Goal: Information Seeking & Learning: Learn about a topic

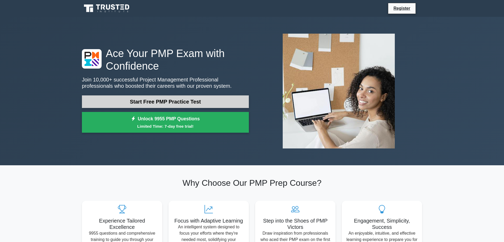
click at [157, 102] on link "Start Free PMP Practice Test" at bounding box center [165, 101] width 167 height 13
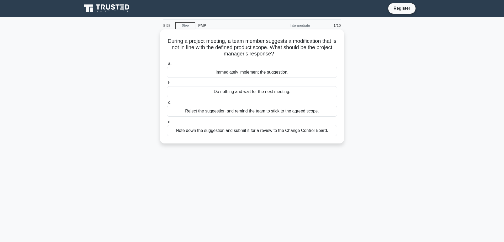
click at [231, 113] on div "Reject the suggestion and remind the team to stick to the agreed scope." at bounding box center [252, 110] width 170 height 11
click at [167, 104] on input "c. Reject the suggestion and remind the team to stick to the agreed scope." at bounding box center [167, 102] width 0 height 3
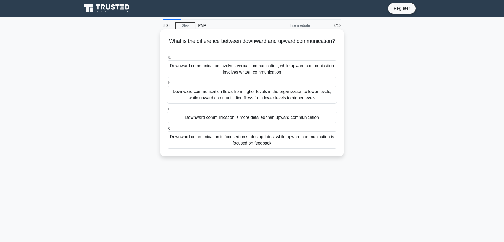
click at [258, 101] on div "Downward communication flows from higher levels in the organization to lower le…" at bounding box center [252, 94] width 170 height 17
click at [167, 85] on input "b. Downward communication flows from higher levels in the organization to lower…" at bounding box center [167, 82] width 0 height 3
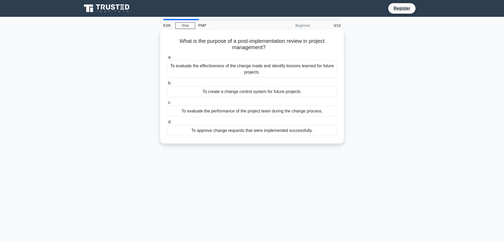
click at [271, 70] on div "To evaluate the effectiveness of the change made and identify lessons learned f…" at bounding box center [252, 68] width 170 height 17
click at [167, 59] on input "a. To evaluate the effectiveness of the change made and identify lessons learne…" at bounding box center [167, 57] width 0 height 3
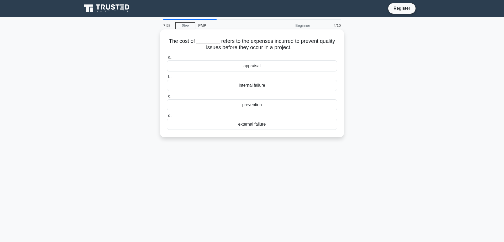
click at [255, 106] on div "prevention" at bounding box center [252, 104] width 170 height 11
click at [167, 98] on input "c. prevention" at bounding box center [167, 95] width 0 height 3
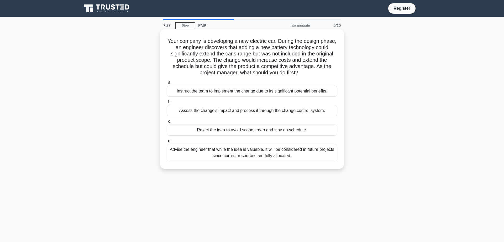
click at [250, 112] on div "Assess the change's impact and process it through the change control system." at bounding box center [252, 110] width 170 height 11
click at [167, 104] on input "b. Assess the change's impact and process it through the change control system." at bounding box center [167, 101] width 0 height 3
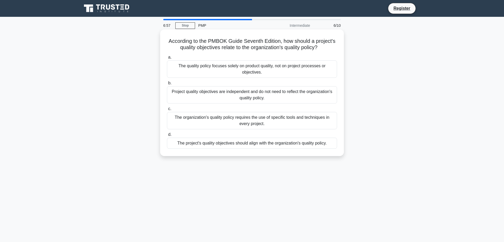
click at [260, 145] on div "The project's quality objectives should align with the organization's quality p…" at bounding box center [252, 142] width 170 height 11
click at [167, 136] on input "d. The project's quality objectives should align with the organization's qualit…" at bounding box center [167, 134] width 0 height 3
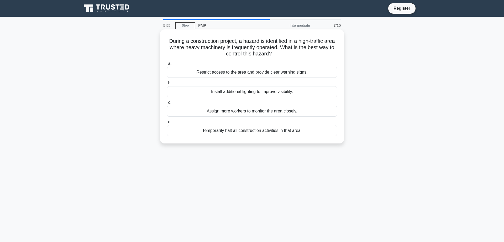
click at [247, 73] on div "Restrict access to the area and provide clear warning signs." at bounding box center [252, 72] width 170 height 11
click at [167, 65] on input "a. Restrict access to the area and provide clear warning signs." at bounding box center [167, 63] width 0 height 3
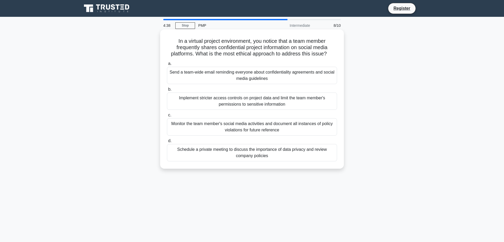
click at [252, 154] on div "Schedule a private meeting to discuss the importance of data privacy and review…" at bounding box center [252, 152] width 170 height 17
click at [167, 142] on input "d. Schedule a private meeting to discuss the importance of data privacy and rev…" at bounding box center [167, 140] width 0 height 3
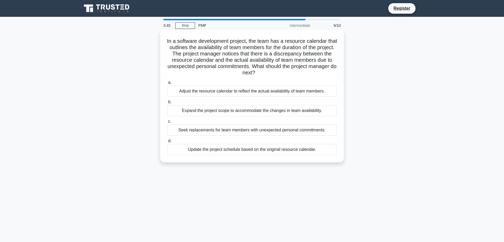
click at [250, 94] on div "Adjust the resource calendar to reflect the actual availability of team members." at bounding box center [252, 91] width 170 height 11
click at [167, 84] on input "a. Adjust the resource calendar to reflect the actual availability of team memb…" at bounding box center [167, 82] width 0 height 3
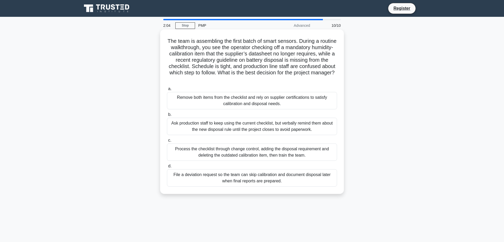
click at [248, 130] on div "Ask production staff to keep using the current checklist, but verbally remind t…" at bounding box center [252, 126] width 170 height 17
click at [167, 116] on input "b. Ask production staff to keep using the current checklist, but verbally remin…" at bounding box center [167, 114] width 0 height 3
